Goal: Information Seeking & Learning: Learn about a topic

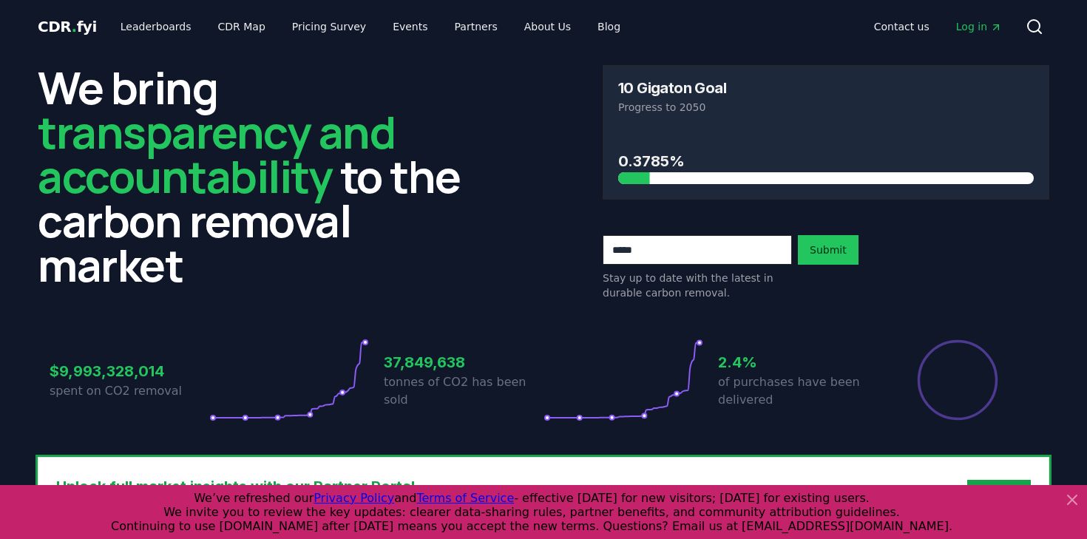
click at [156, 47] on div "CDR . fyi Leaderboards CDR Map Pricing Survey Events Partners About Us Blog Con…" at bounding box center [544, 26] width 1012 height 53
click at [156, 36] on link "Leaderboards" at bounding box center [156, 26] width 95 height 27
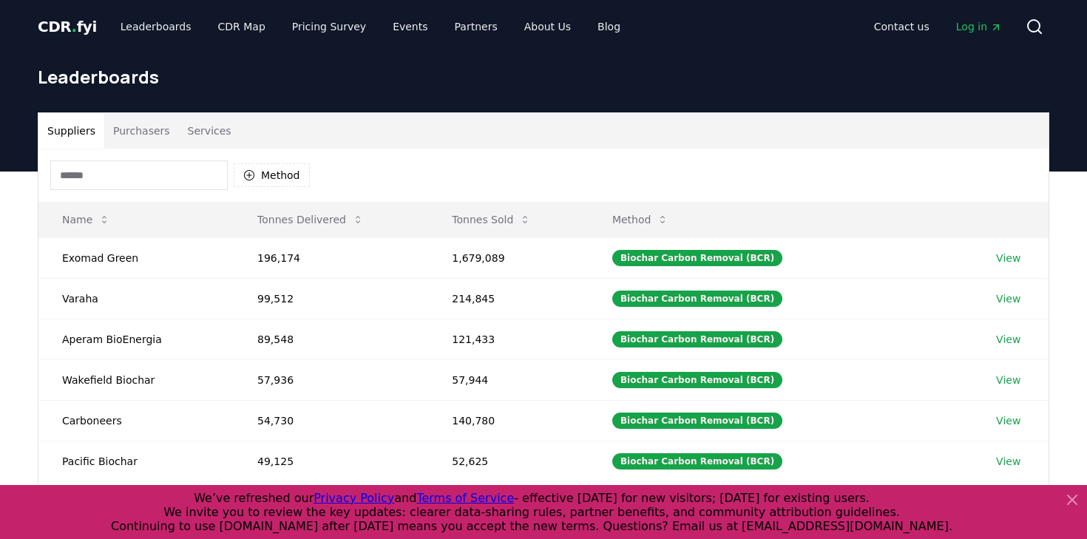
click at [171, 141] on button "Purchasers" at bounding box center [141, 131] width 75 height 36
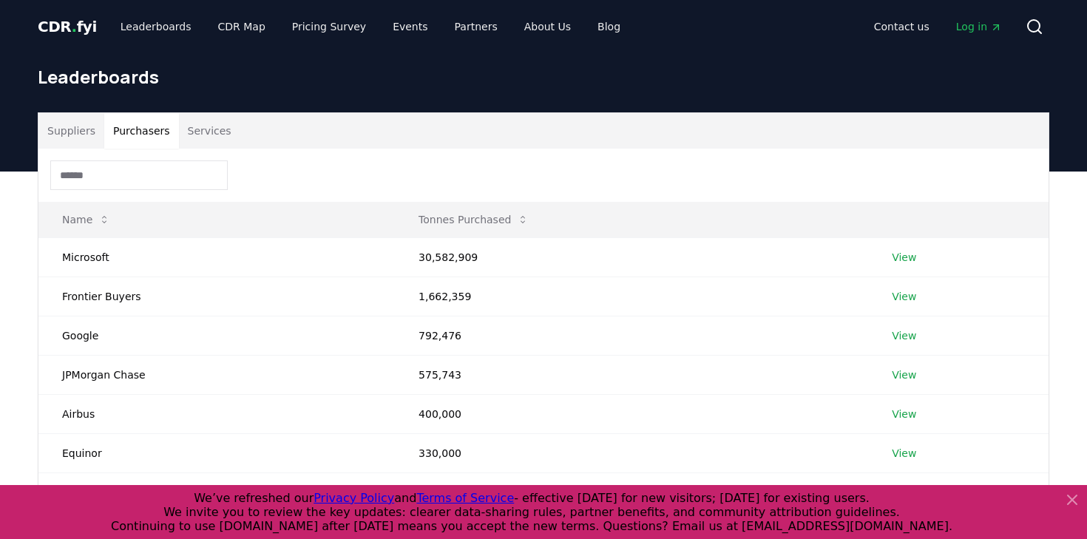
click at [196, 139] on button "Services" at bounding box center [209, 131] width 61 height 36
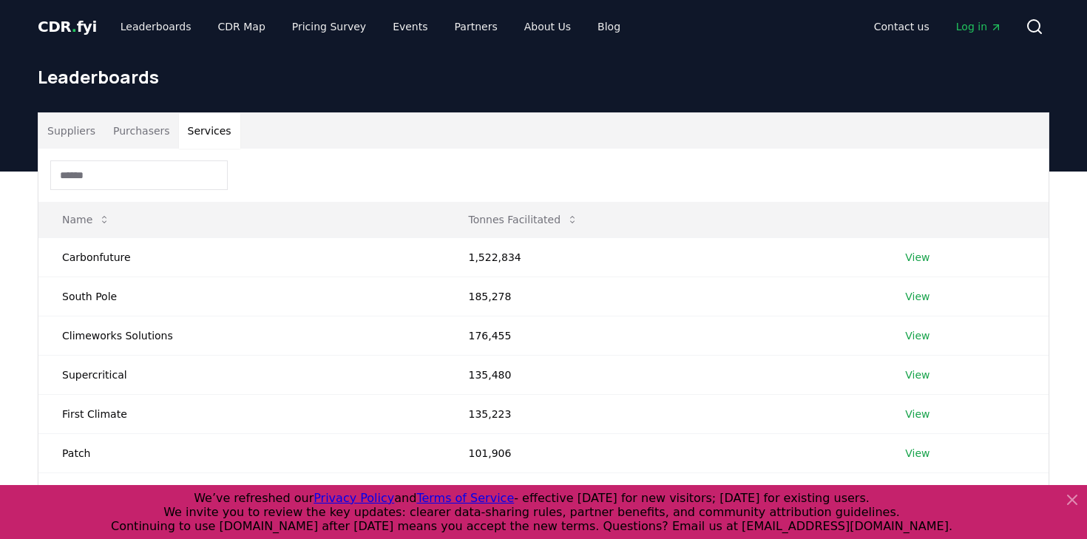
click at [74, 136] on button "Suppliers" at bounding box center [71, 131] width 66 height 36
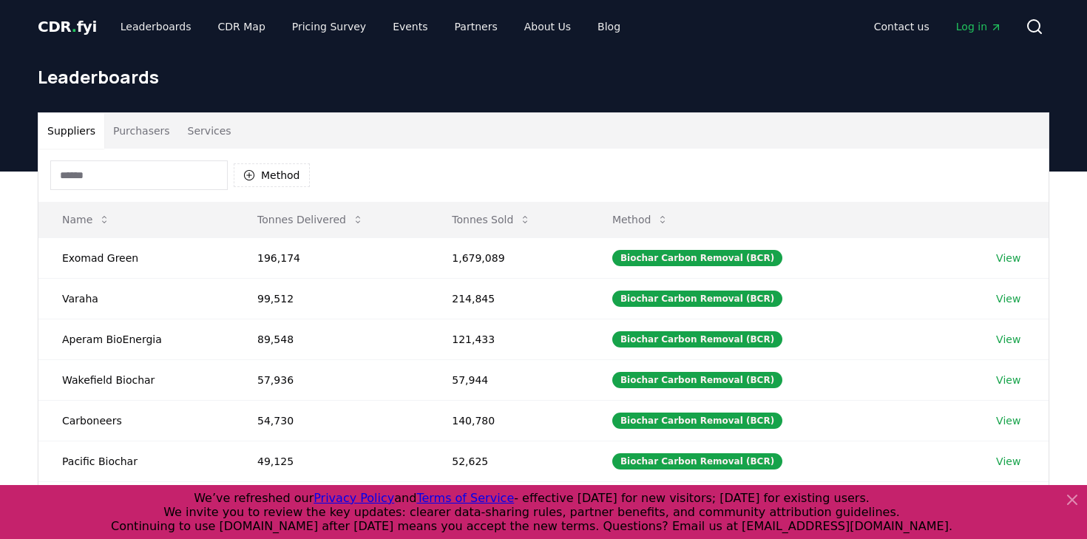
click at [108, 177] on input at bounding box center [139, 175] width 178 height 30
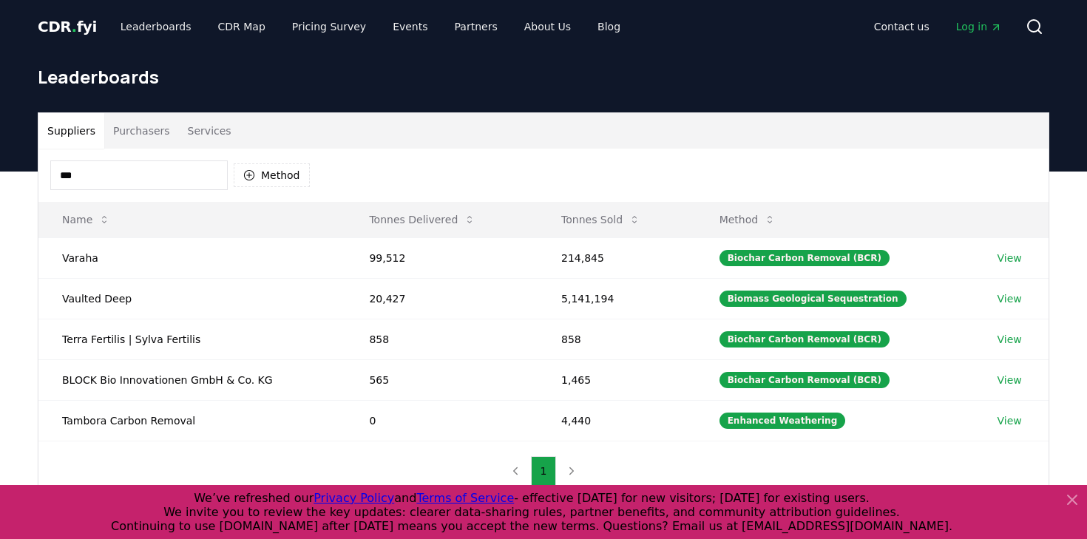
type input "****"
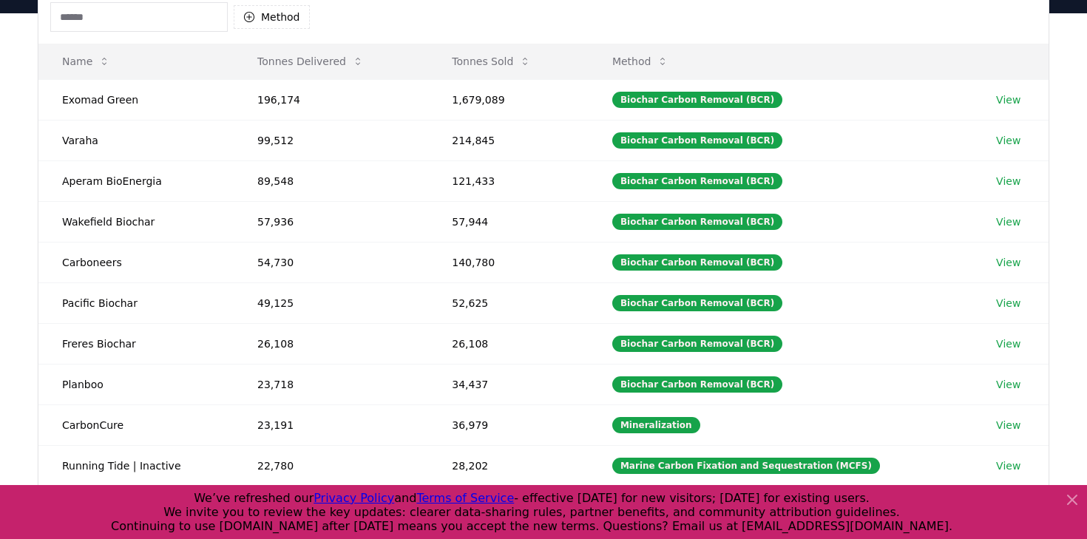
scroll to position [374, 0]
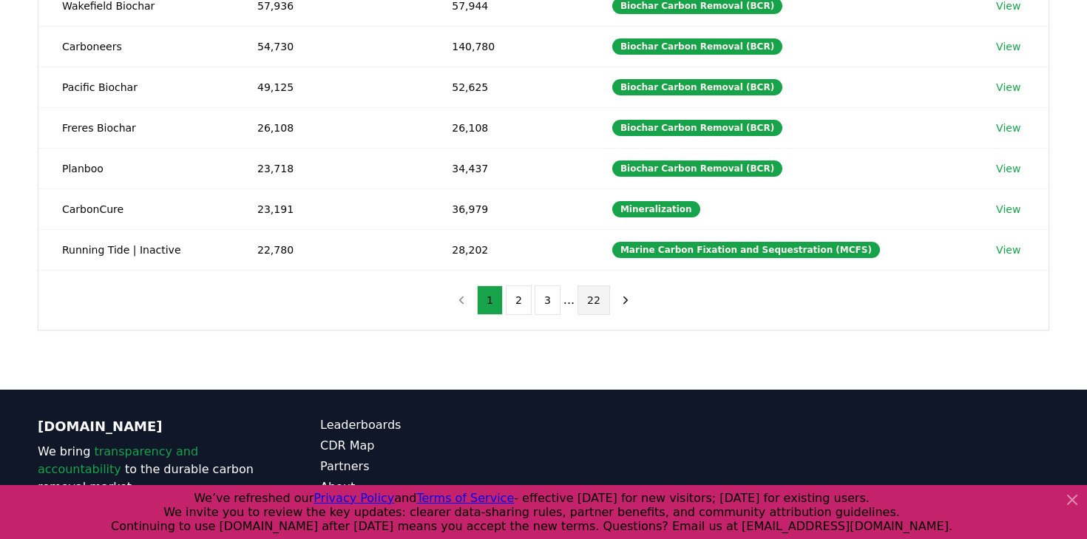
click at [582, 297] on button "22" at bounding box center [594, 300] width 33 height 30
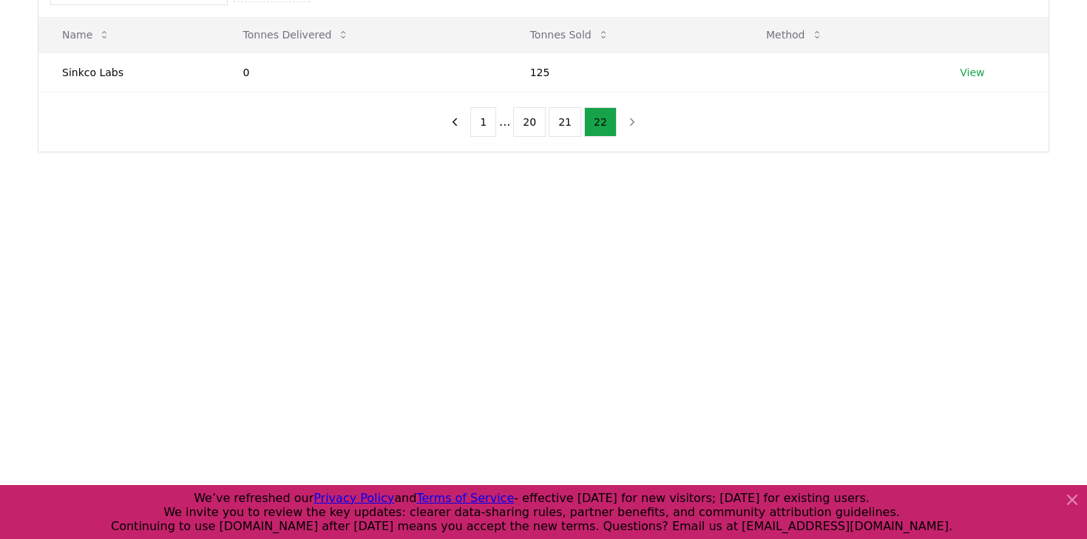
scroll to position [69, 0]
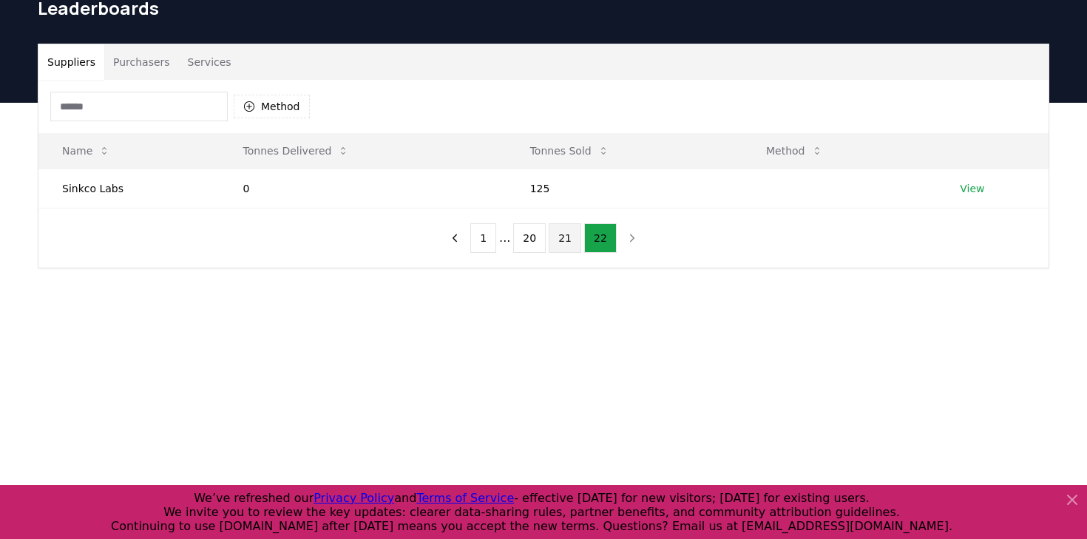
click at [561, 233] on button "21" at bounding box center [565, 238] width 33 height 30
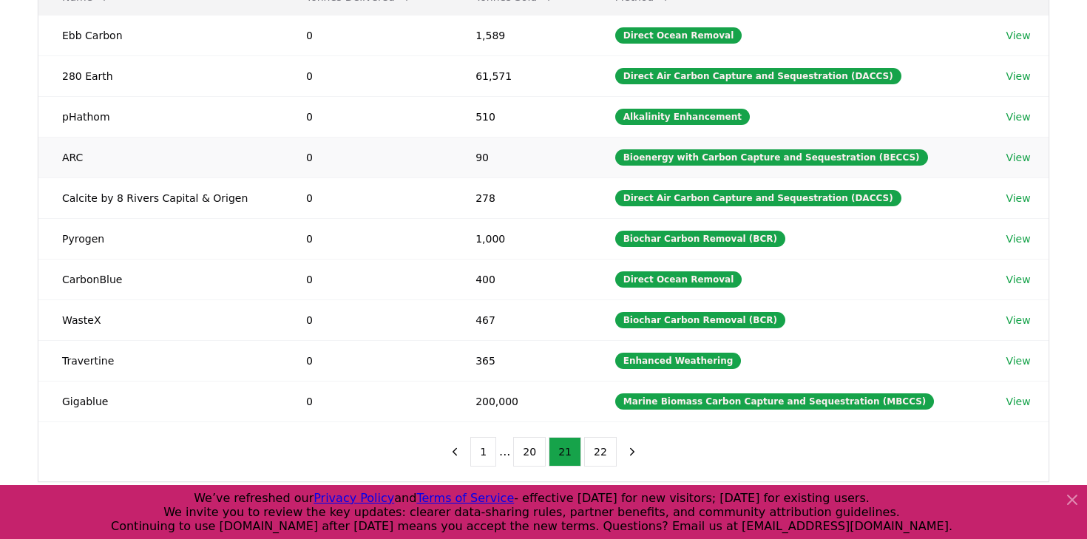
scroll to position [226, 0]
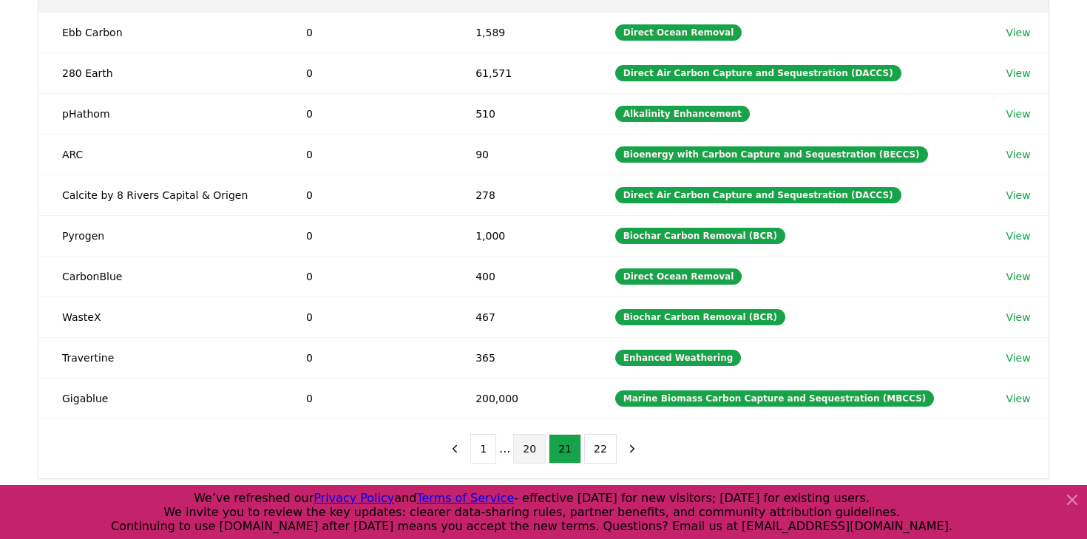
click at [535, 451] on button "20" at bounding box center [529, 449] width 33 height 30
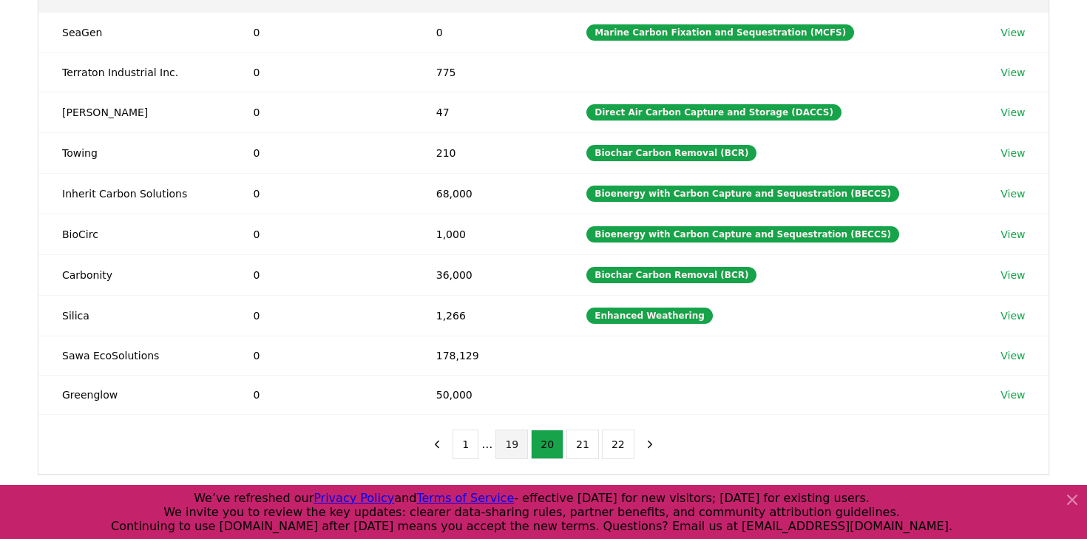
click at [518, 447] on button "19" at bounding box center [512, 445] width 33 height 30
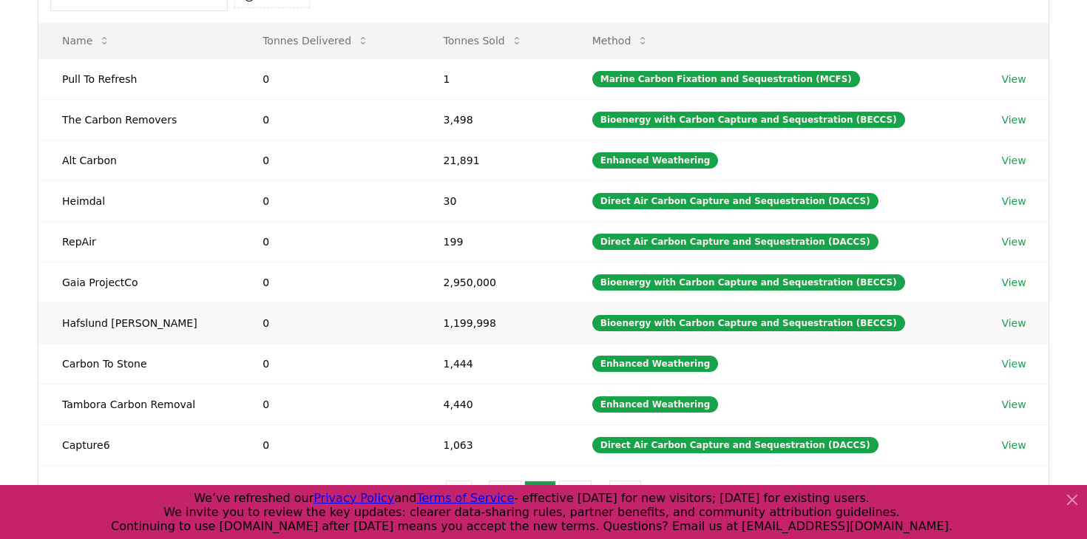
scroll to position [170, 0]
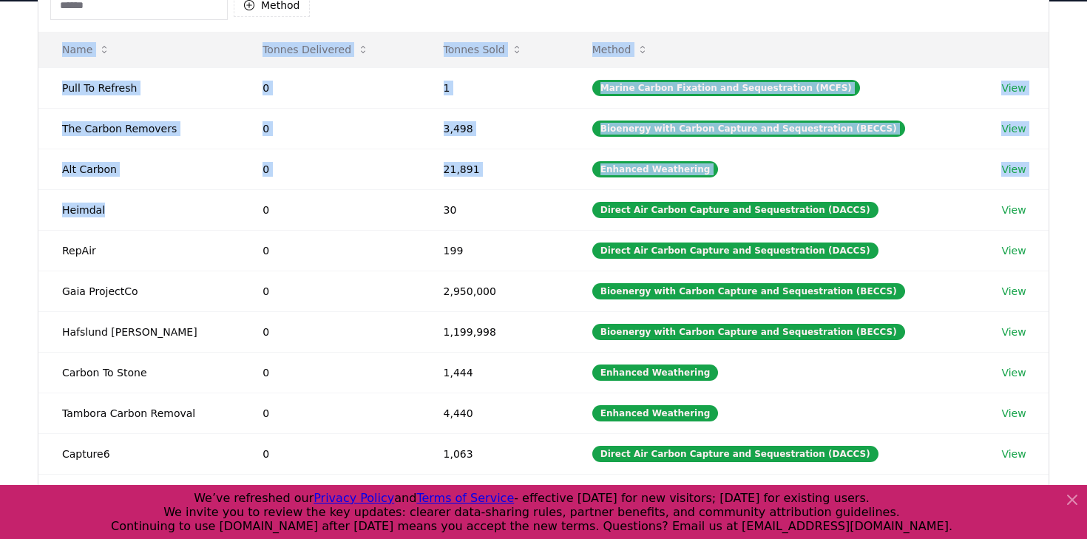
drag, startPoint x: 135, startPoint y: 211, endPoint x: 27, endPoint y: 214, distance: 107.3
click at [27, 214] on div "Suppliers Purchasers Services Method Name Tonnes Delivered Tonnes Sold Method P…" at bounding box center [543, 238] width 1035 height 592
click at [84, 171] on td "Alt Carbon" at bounding box center [138, 169] width 200 height 41
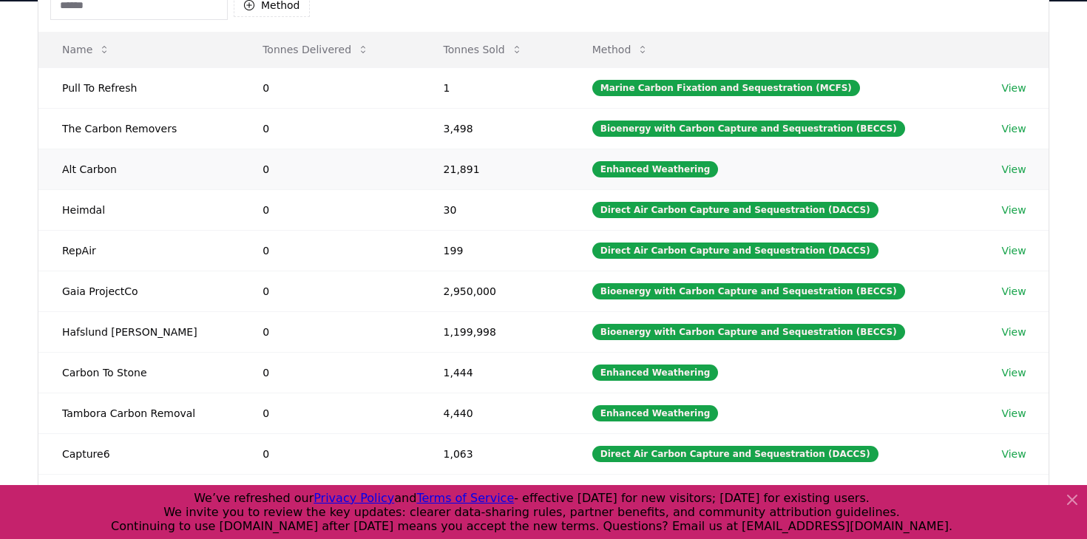
click at [104, 169] on td "Alt Carbon" at bounding box center [138, 169] width 200 height 41
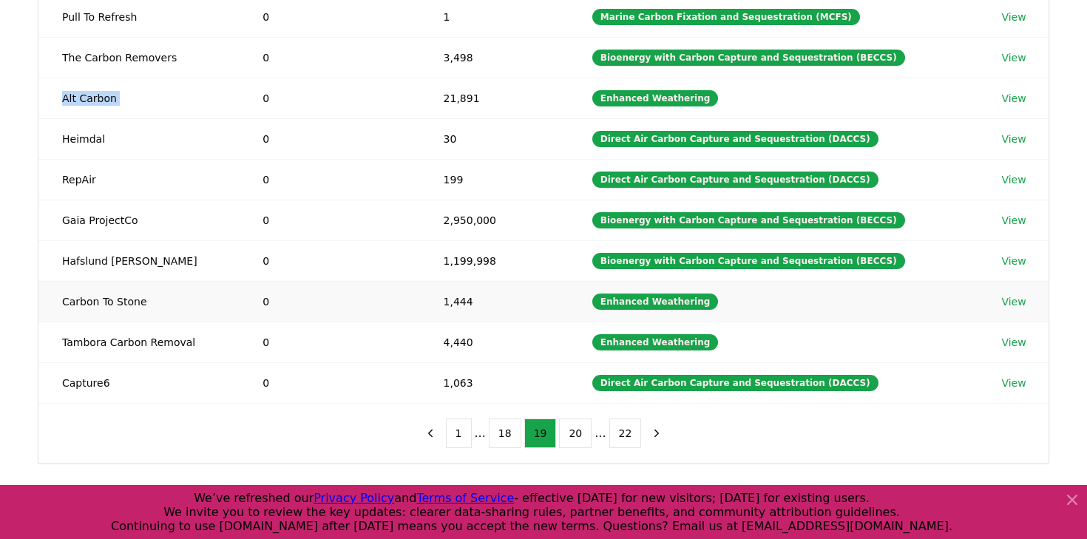
scroll to position [379, 0]
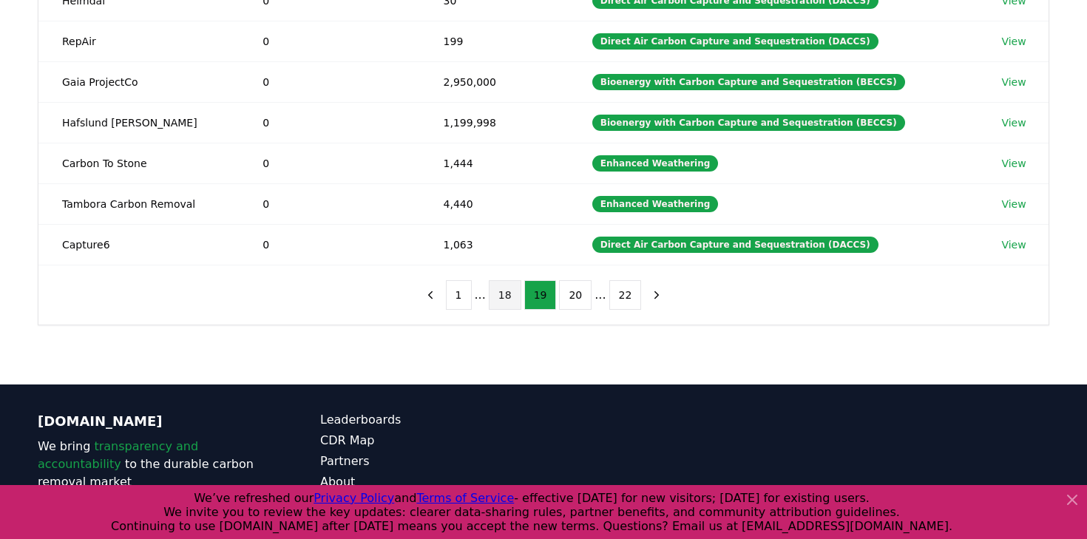
click at [504, 297] on button "18" at bounding box center [505, 295] width 33 height 30
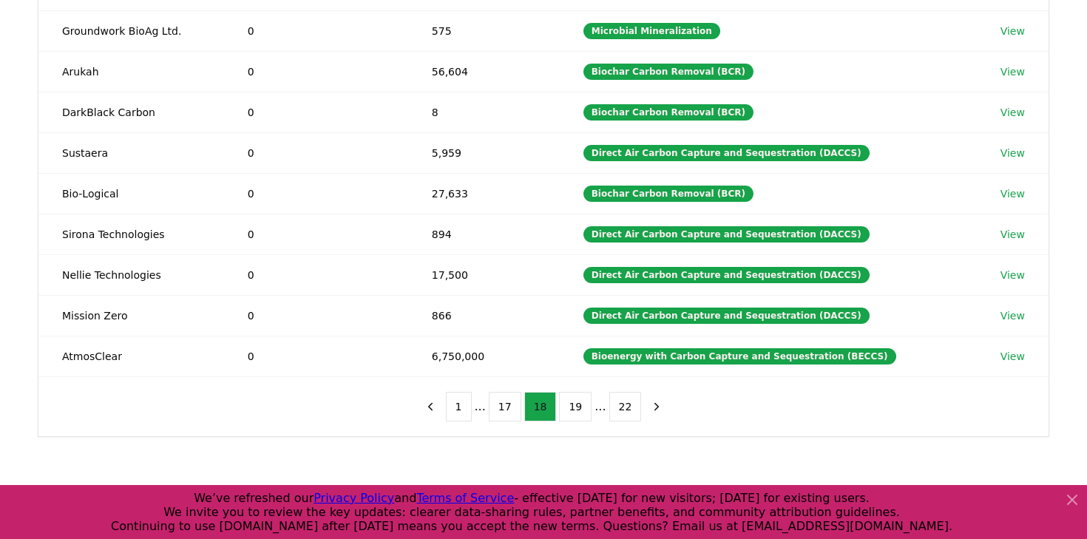
scroll to position [263, 0]
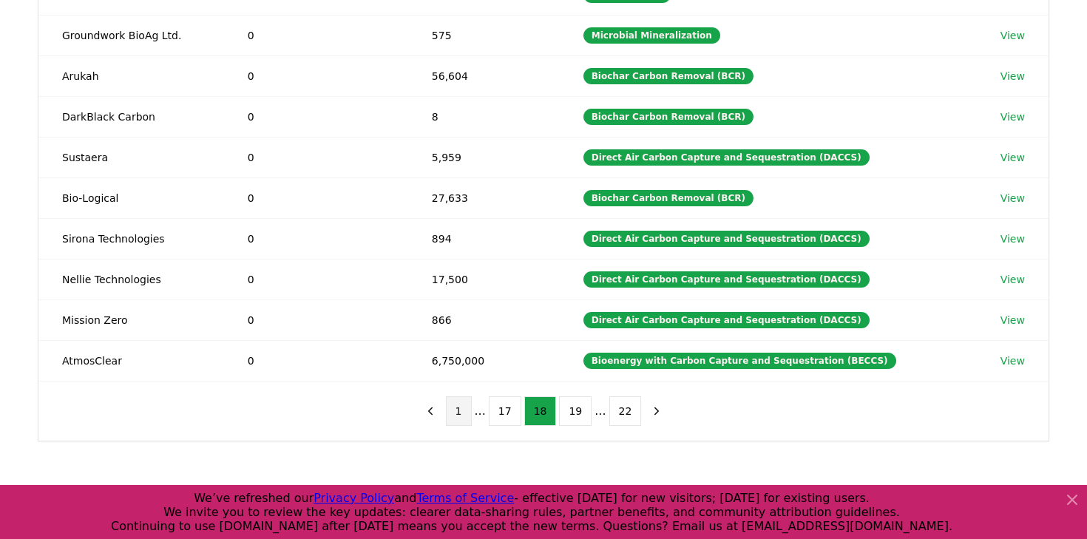
click at [459, 412] on button "1" at bounding box center [459, 411] width 26 height 30
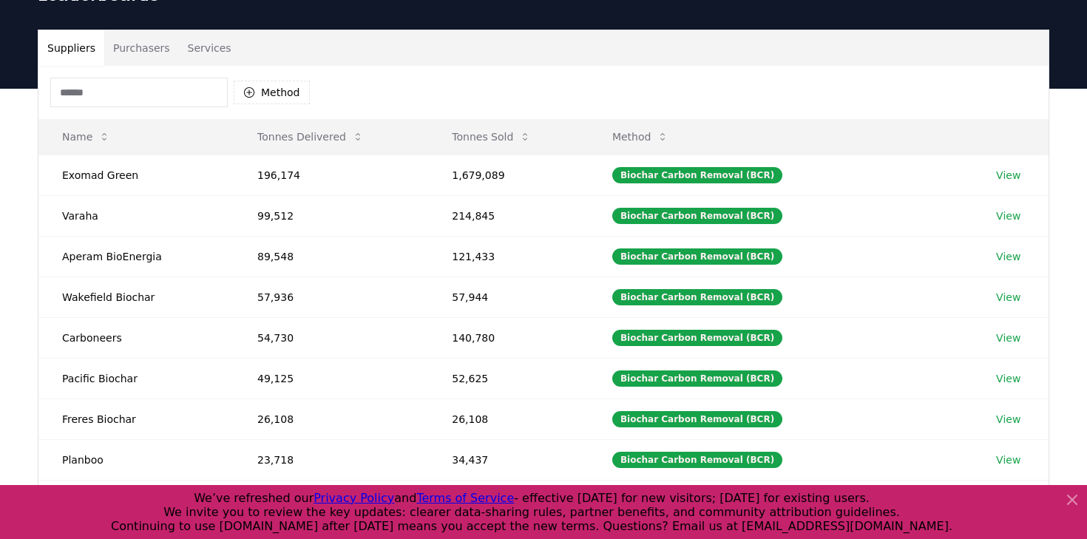
scroll to position [0, 0]
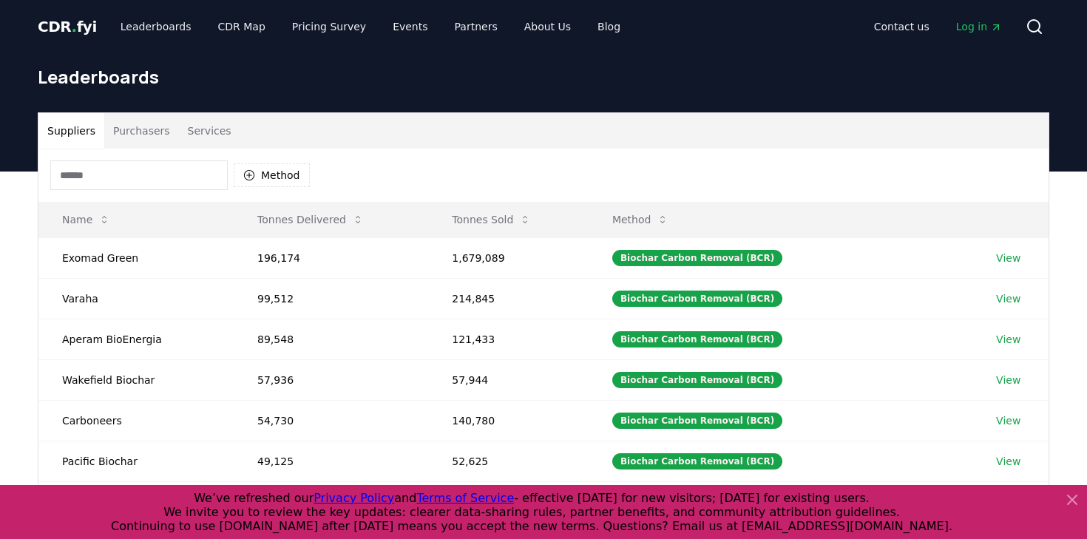
click at [206, 166] on input at bounding box center [139, 175] width 178 height 30
click at [82, 300] on td "Varaha" at bounding box center [135, 298] width 195 height 41
click at [714, 311] on td "Biochar Carbon Removal (BCR)" at bounding box center [781, 298] width 384 height 41
click at [706, 305] on div "Biochar Carbon Removal (BCR)" at bounding box center [697, 299] width 170 height 16
click at [670, 298] on div "Biochar Carbon Removal (BCR)" at bounding box center [697, 299] width 170 height 16
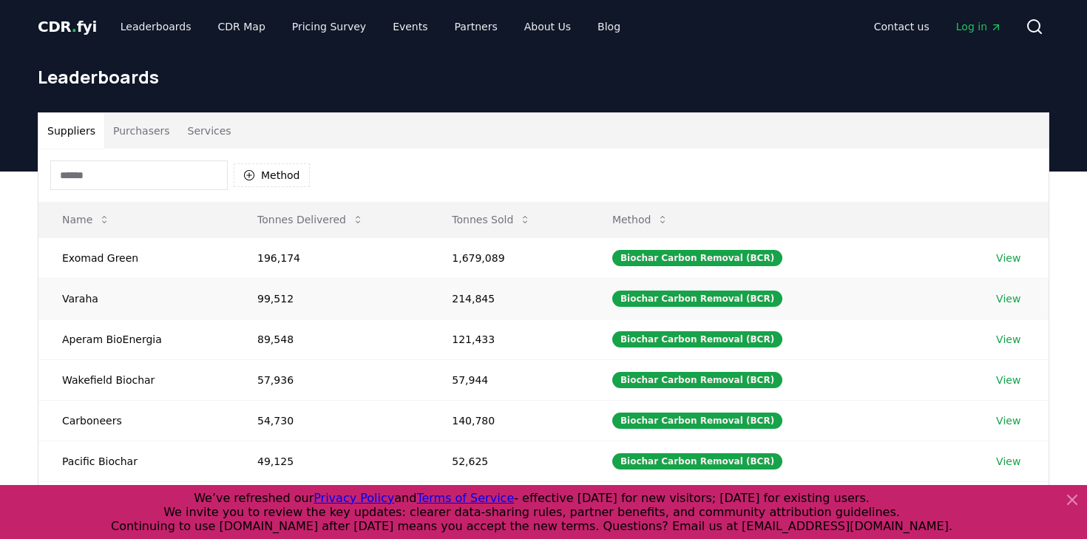
click at [85, 295] on td "Varaha" at bounding box center [135, 298] width 195 height 41
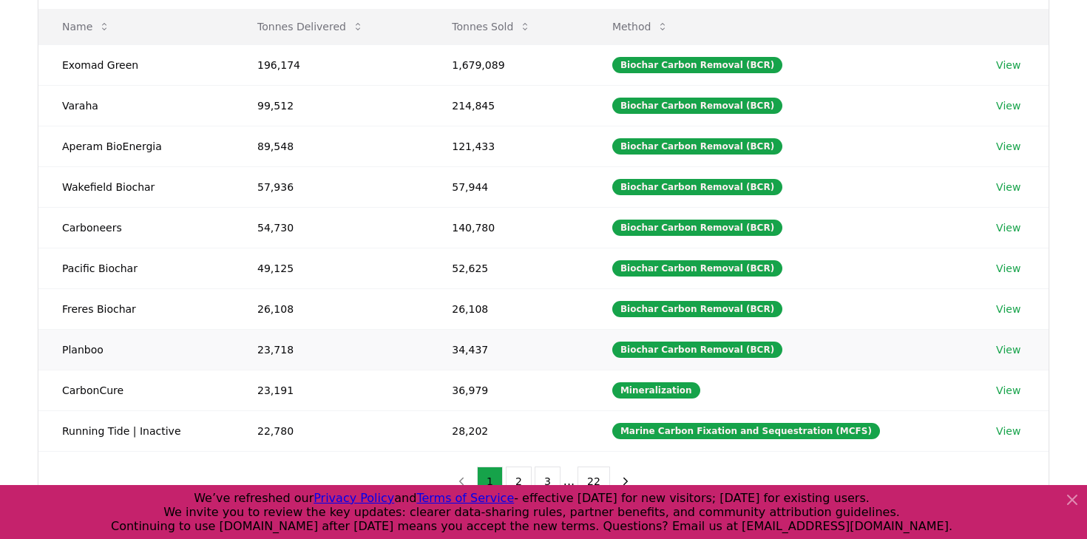
scroll to position [186, 0]
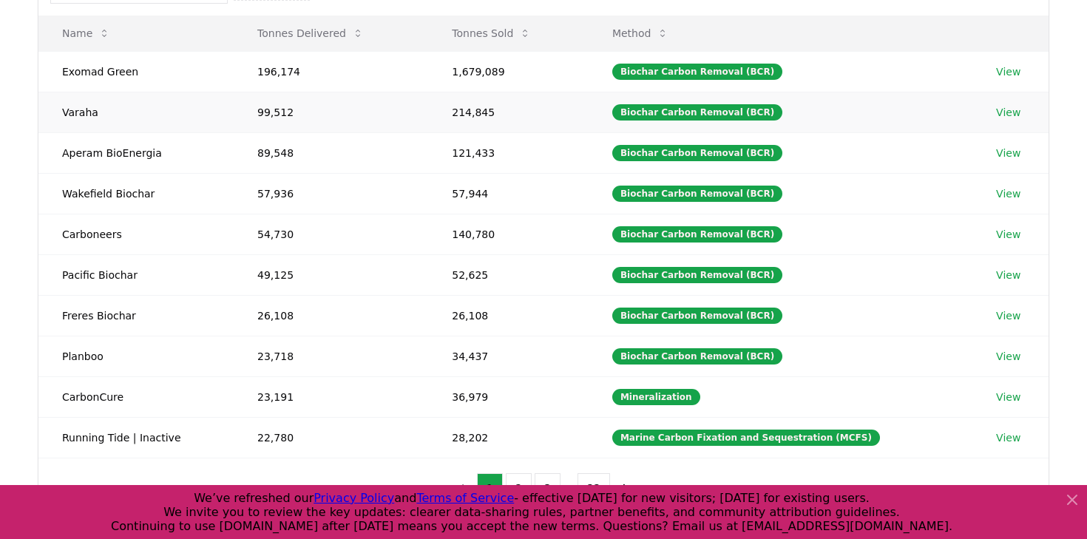
click at [1004, 107] on link "View" at bounding box center [1008, 112] width 24 height 15
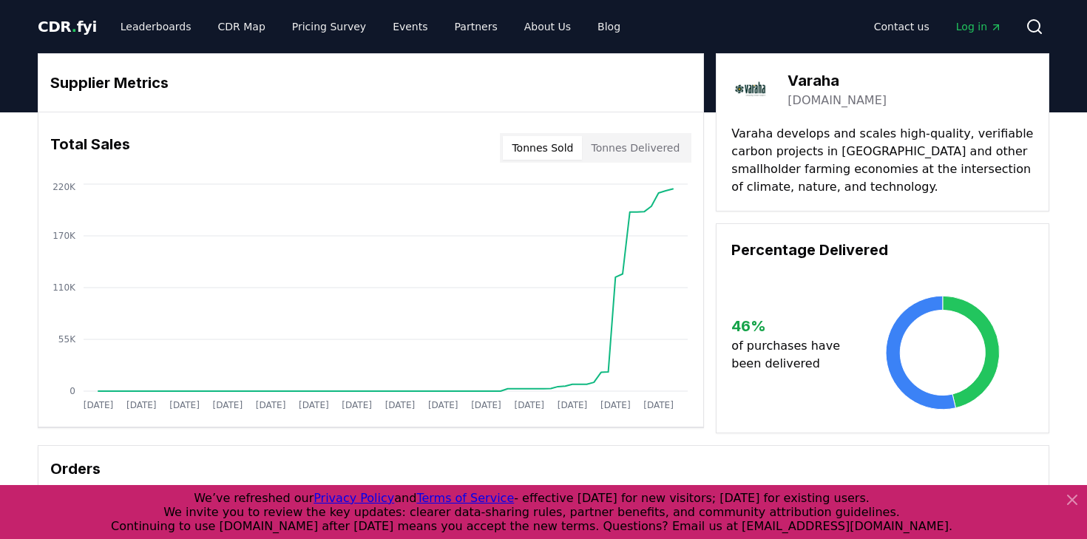
click at [92, 33] on div "CDR . fyi Leaderboards CDR Map Pricing Survey Events Partners About Us Blog" at bounding box center [335, 26] width 595 height 27
click at [121, 33] on link "Leaderboards" at bounding box center [156, 26] width 95 height 27
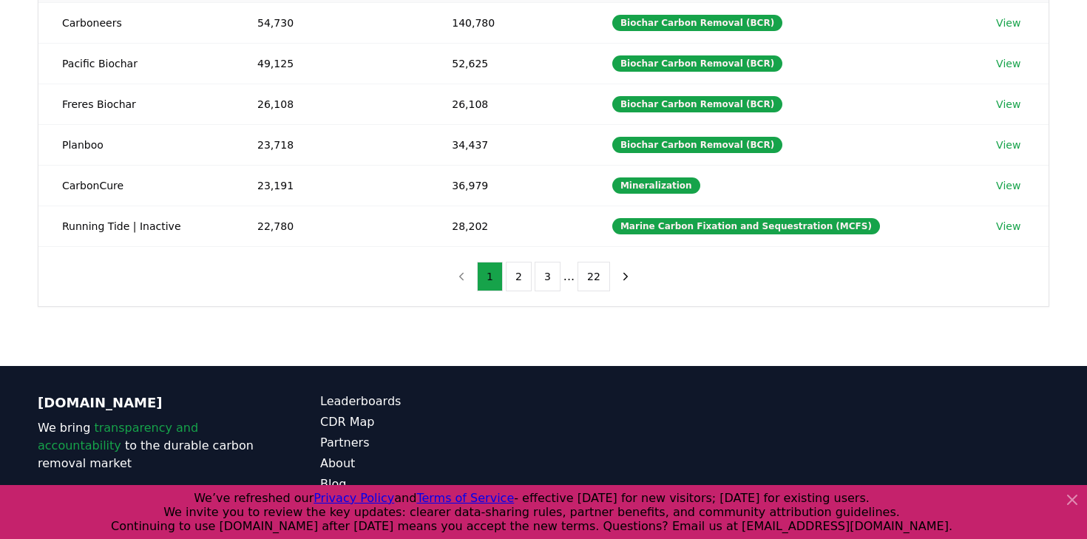
scroll to position [410, 0]
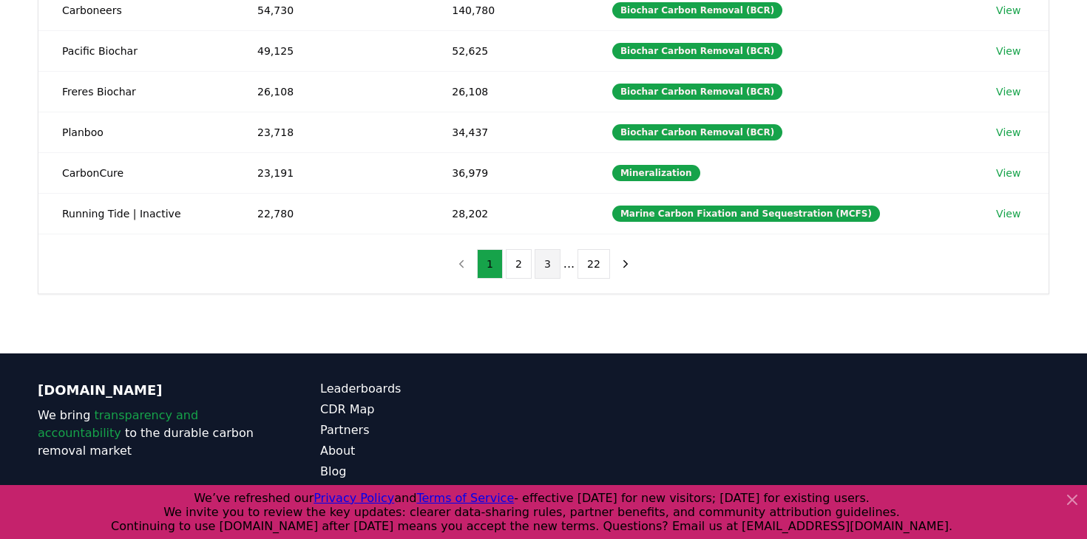
click at [555, 257] on button "3" at bounding box center [548, 264] width 26 height 30
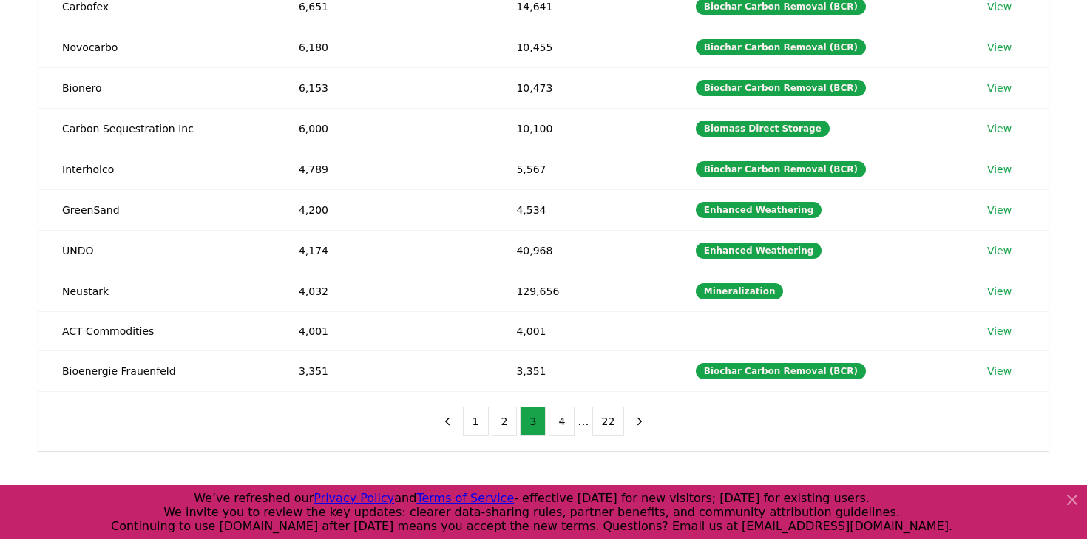
scroll to position [260, 0]
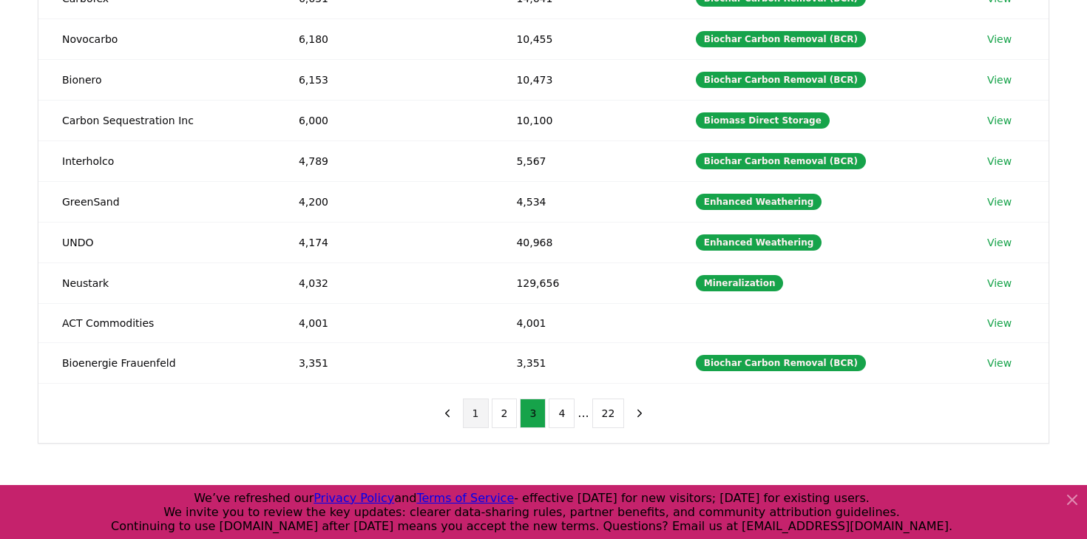
click at [483, 407] on button "1" at bounding box center [476, 414] width 26 height 30
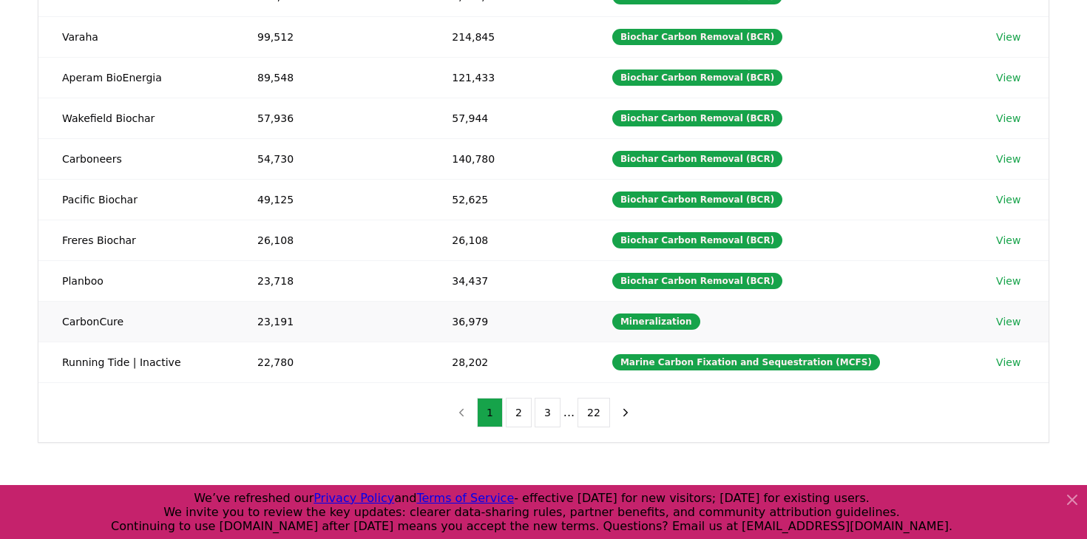
scroll to position [274, 0]
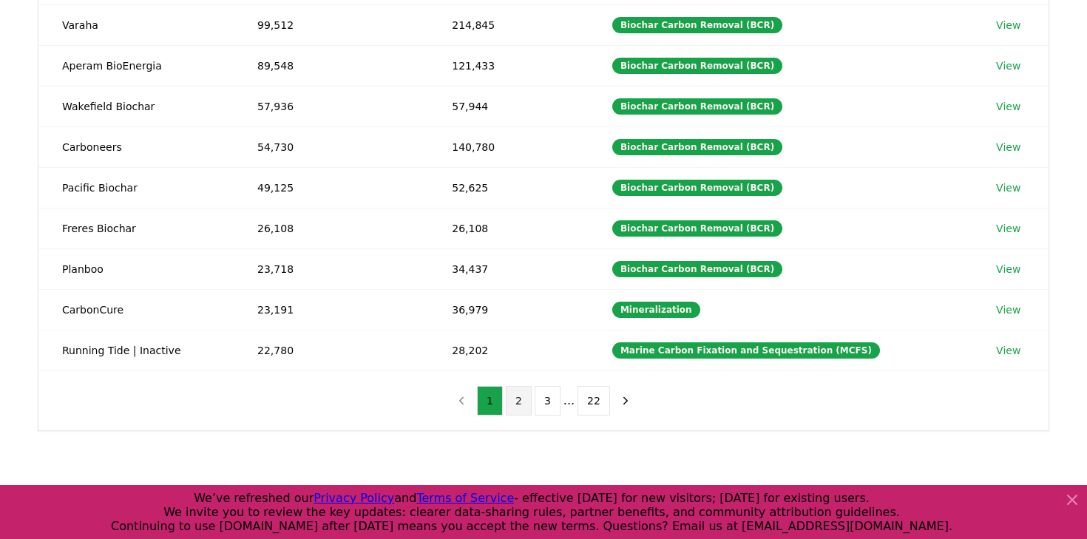
click at [516, 401] on button "2" at bounding box center [519, 401] width 26 height 30
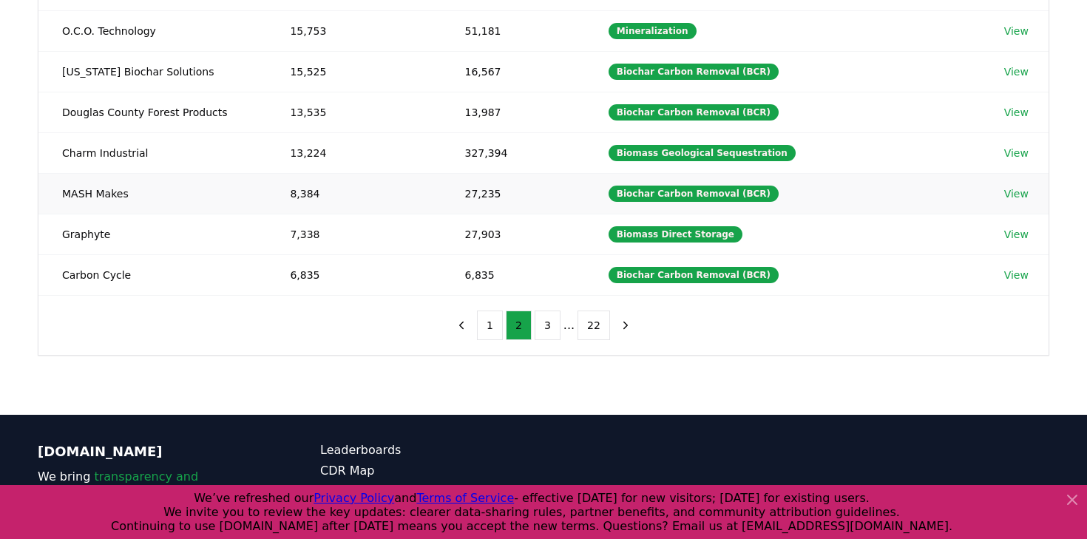
scroll to position [359, 0]
